Goal: Check status: Check status

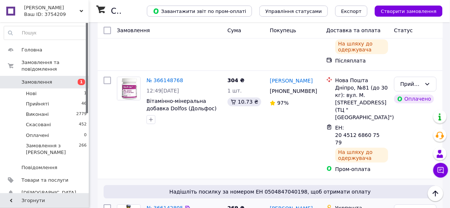
scroll to position [474, 0]
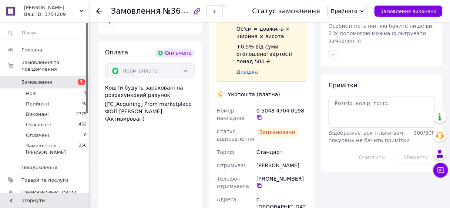
scroll to position [385, 0]
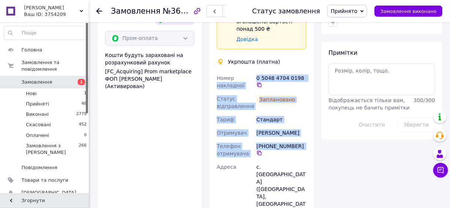
drag, startPoint x: 254, startPoint y: 74, endPoint x: 304, endPoint y: 150, distance: 90.7
click at [304, 150] on div "Номер накладної 0 5048 4704 0198   Статус відправлення Заплановано Тариф Станда…" at bounding box center [262, 179] width 93 height 216
copy div "накладної 0 5048 4704 0198   Статус відправлення Заплановано Тариф Стандарт Отр…"
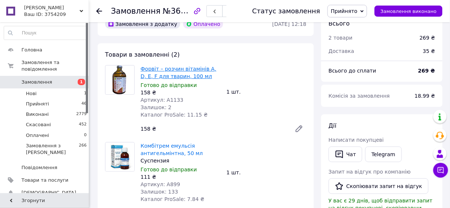
scroll to position [30, 0]
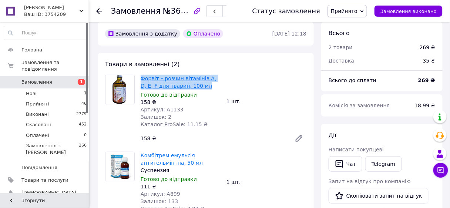
drag, startPoint x: 194, startPoint y: 85, endPoint x: 141, endPoint y: 77, distance: 53.6
click at [141, 77] on span "Форвіт – розчин вітамінів A, D, E, F для тварин, 100 мл" at bounding box center [181, 82] width 80 height 15
copy link "Форвіт – розчин вітамінів A, D, E, F для тварин, 100 мл"
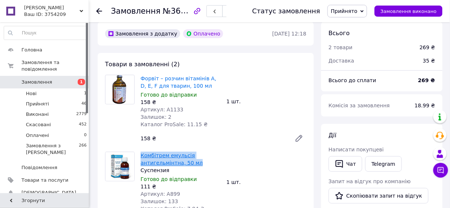
drag, startPoint x: 201, startPoint y: 166, endPoint x: 143, endPoint y: 156, distance: 59.8
click at [142, 156] on span "Комбітрем емульсія антигельмінтна, 50 мл" at bounding box center [181, 159] width 80 height 15
click at [215, 151] on div "Комбітрем емульсія антигельмінтна, 50 мл Суспензия Готово до відправки 111 ₴ Ар…" at bounding box center [181, 182] width 86 height 64
drag, startPoint x: 193, startPoint y: 160, endPoint x: 141, endPoint y: 151, distance: 51.9
click at [141, 151] on div "Комбітрем емульсія антигельмінтна, 50 мл Суспензия Готово до відправки 111 ₴ Ар…" at bounding box center [181, 182] width 86 height 64
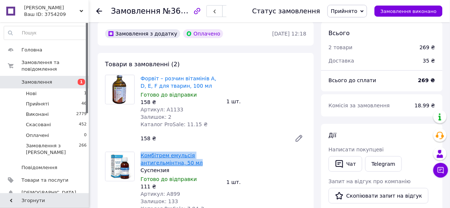
copy link "Комбітрем емульсія антигельмінтна, 50 мл"
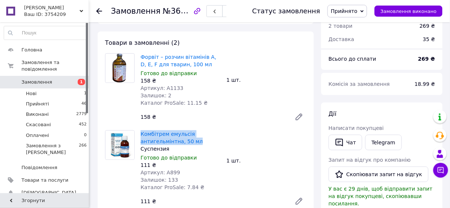
scroll to position [89, 0]
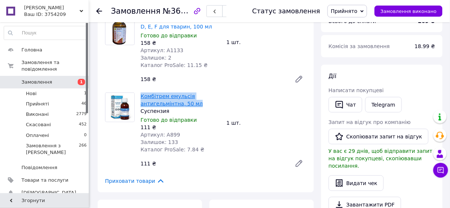
copy link "Комбітрем емульсія антигельмінтна, 50 мл"
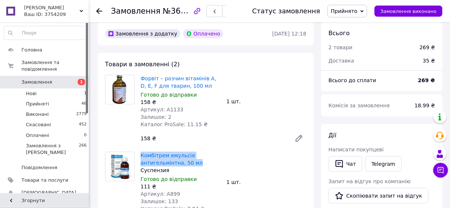
scroll to position [30, 0]
click at [246, 144] on div "Форвіт – розчин вітамінів A, D, E, F для тварин, 100 мл Готово до відправки 158…" at bounding box center [224, 110] width 172 height 74
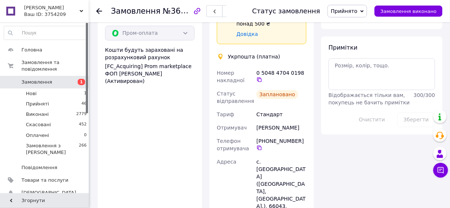
scroll to position [326, 0]
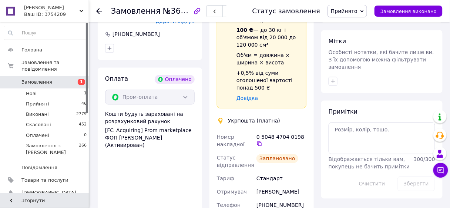
click at [100, 10] on icon at bounding box center [99, 11] width 6 height 6
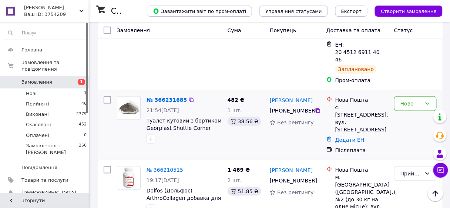
scroll to position [148, 0]
